Goal: Transaction & Acquisition: Purchase product/service

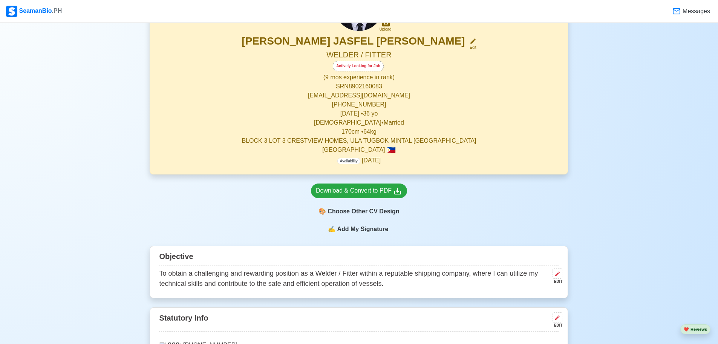
scroll to position [113, 0]
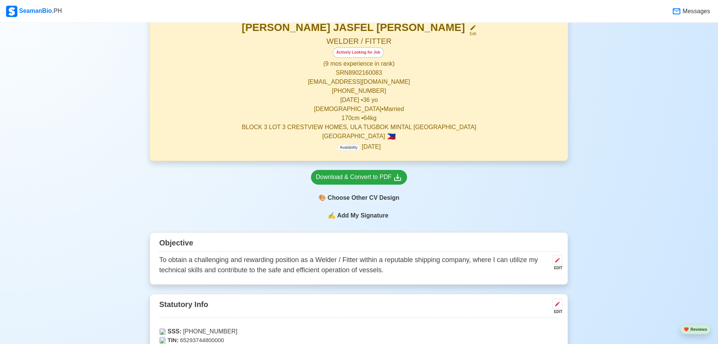
click at [345, 150] on span "Availability" at bounding box center [348, 147] width 23 height 6
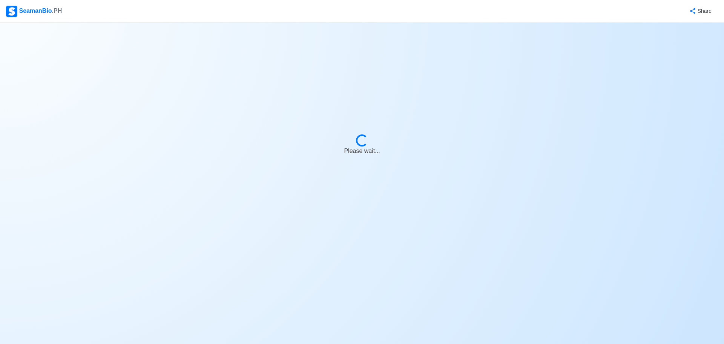
select select "Actively Looking for Job"
select select "Visible for Hiring"
select select "Married"
select select "[DEMOGRAPHIC_DATA]"
select select "PH"
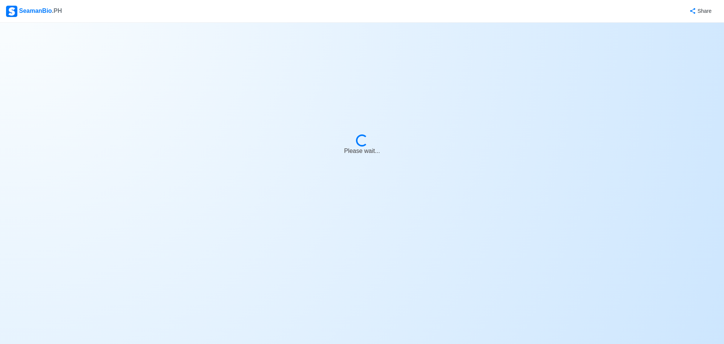
select select "0"
select select "9"
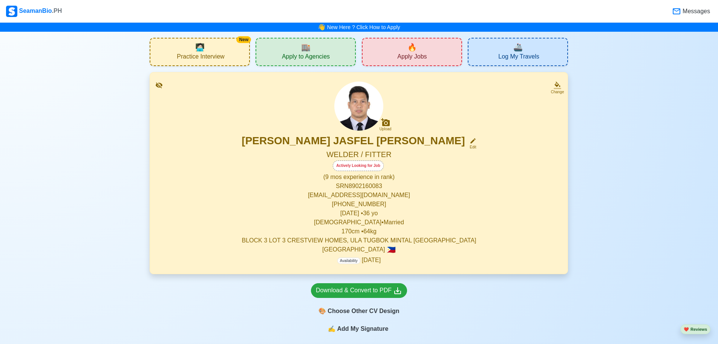
click at [402, 50] on div "🔥 Apply Jobs" at bounding box center [412, 52] width 100 height 28
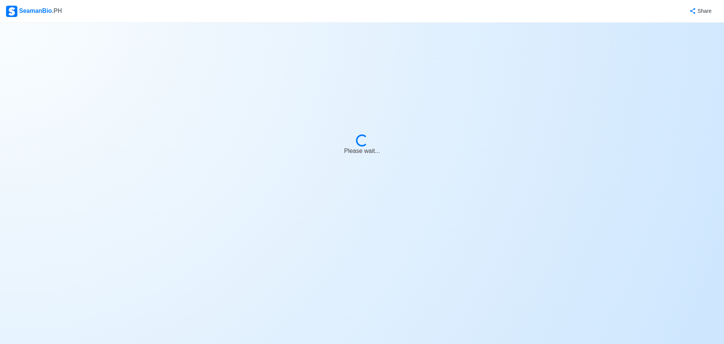
select select "Fitter"
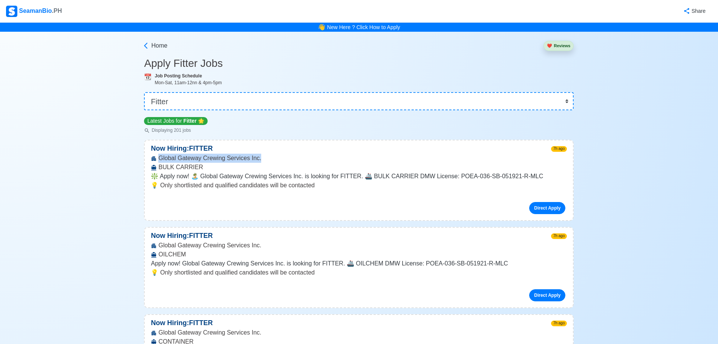
drag, startPoint x: 159, startPoint y: 159, endPoint x: 279, endPoint y: 155, distance: 120.7
click at [279, 155] on div "Global Gateway Crewing Services Inc. BULK CARRIER" at bounding box center [359, 162] width 428 height 18
click at [329, 154] on div "Global Gateway Crewing Services Inc. BULK CARRIER" at bounding box center [359, 162] width 428 height 18
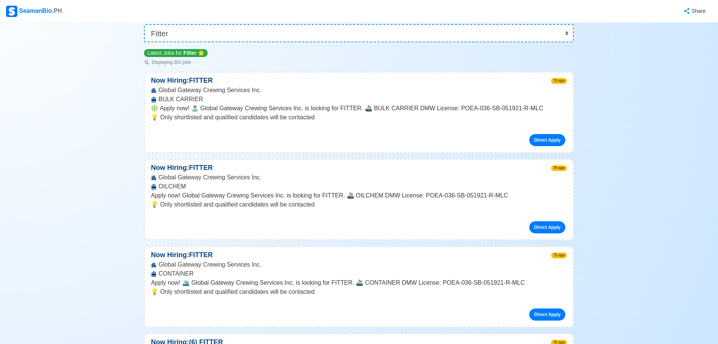
scroll to position [75, 0]
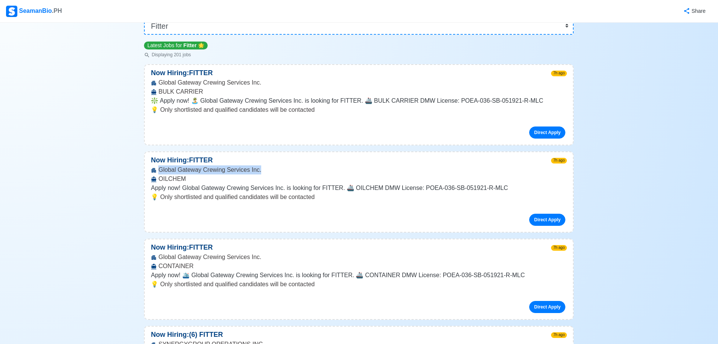
drag, startPoint x: 166, startPoint y: 169, endPoint x: 298, endPoint y: 167, distance: 132.7
click at [287, 170] on div "Global Gateway Crewing Services Inc. OILCHEM" at bounding box center [359, 174] width 428 height 18
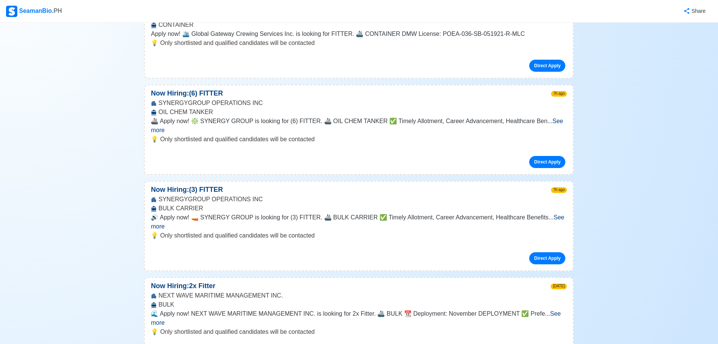
scroll to position [339, 0]
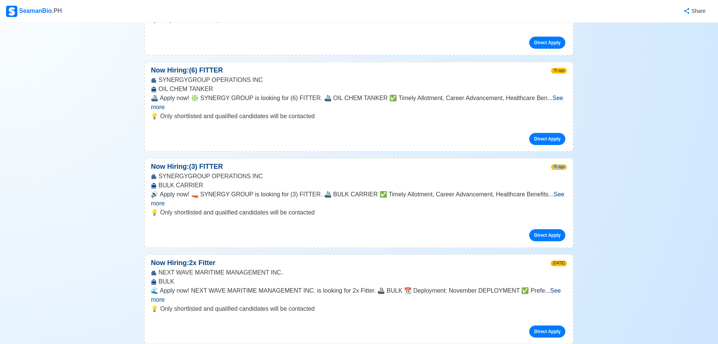
drag, startPoint x: 158, startPoint y: 166, endPoint x: 287, endPoint y: 161, distance: 129.1
click at [281, 161] on div "Now Hiring: (3) FITTER 7h ago SYNERGYGROUP OPERATIONS INC BULK CARRIER 🔊 Apply …" at bounding box center [359, 203] width 430 height 90
click at [546, 191] on span "See more" at bounding box center [358, 198] width 414 height 15
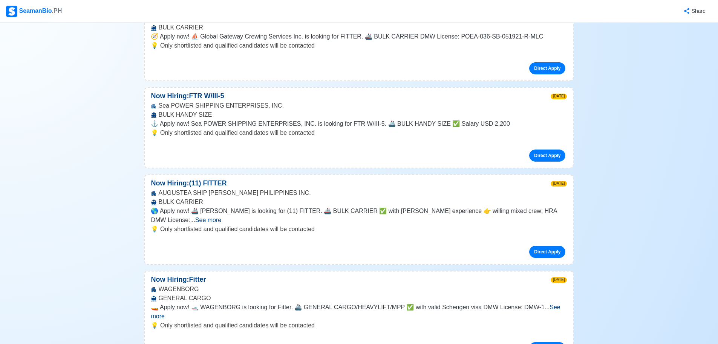
scroll to position [2413, 0]
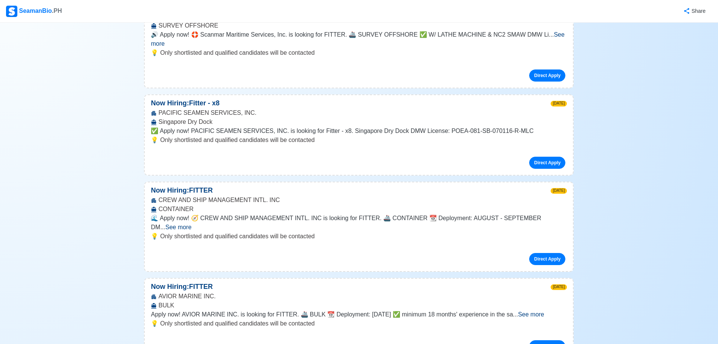
scroll to position [1018, 0]
